Goal: Information Seeking & Learning: Learn about a topic

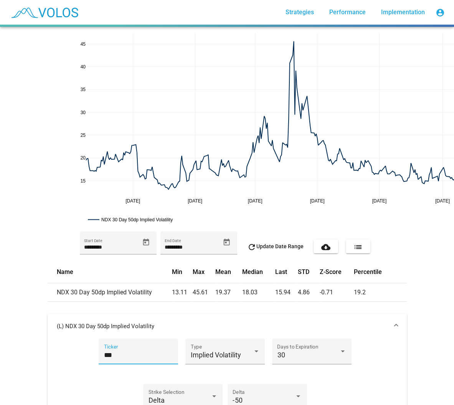
click at [132, 353] on input "***" at bounding box center [138, 355] width 69 height 8
click at [131, 353] on input "***" at bounding box center [138, 355] width 69 height 8
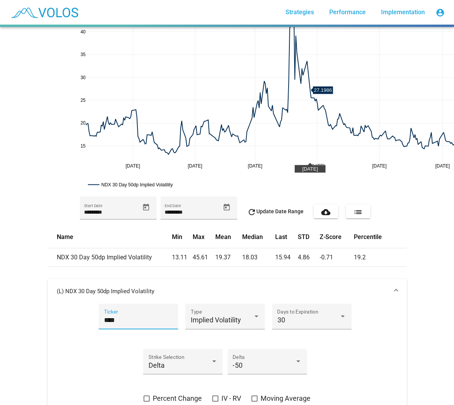
scroll to position [115, 0]
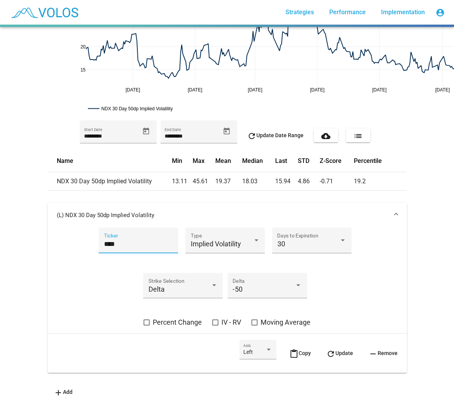
type input "****"
click at [283, 347] on button "content_paste Copy" at bounding box center [300, 352] width 34 height 27
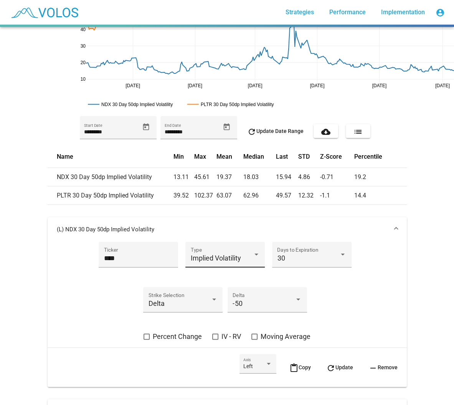
click at [226, 259] on span "Implied Volatility" at bounding box center [216, 258] width 50 height 8
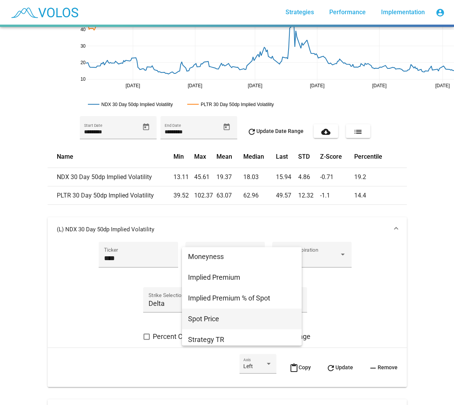
scroll to position [139, 0]
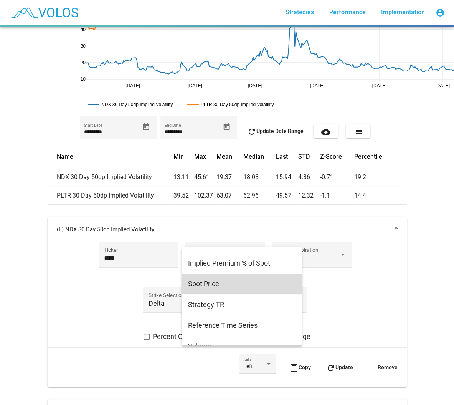
click at [243, 283] on span "Spot Price" at bounding box center [242, 283] width 108 height 21
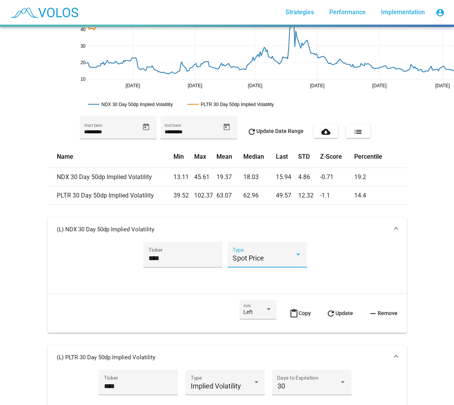
click at [342, 311] on span "refresh Update" at bounding box center [339, 313] width 27 height 6
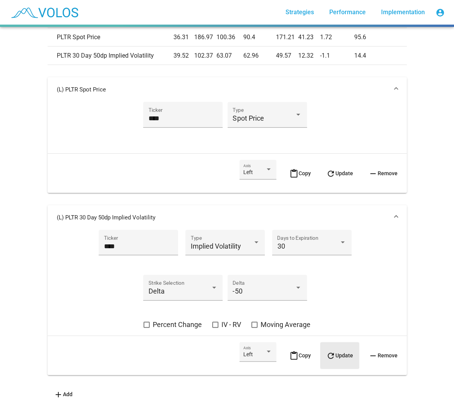
click at [329, 353] on mat-icon "refresh" at bounding box center [330, 355] width 9 height 9
click at [247, 353] on span "Left" at bounding box center [248, 354] width 10 height 6
click at [266, 367] on span "Right" at bounding box center [252, 369] width 29 height 16
click at [328, 353] on mat-icon "refresh" at bounding box center [330, 355] width 9 height 9
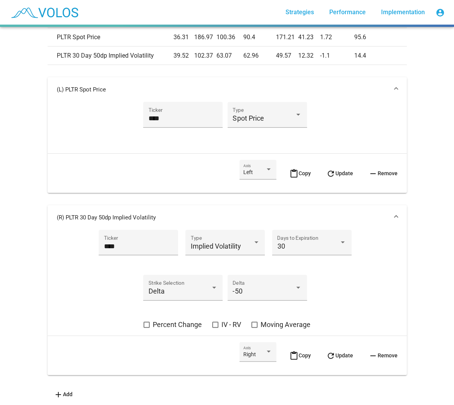
click at [358, 219] on mat-panel-title "(R) PLTR 30 Day 50dp Implied Volatility" at bounding box center [223, 218] width 332 height 8
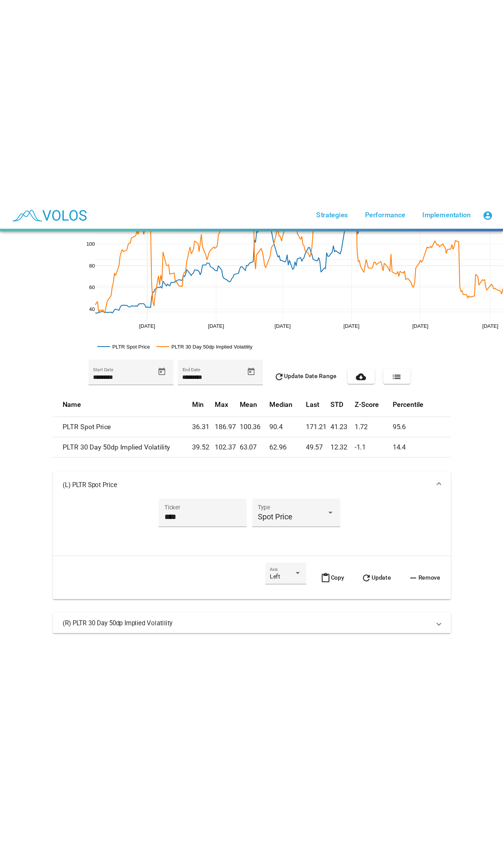
scroll to position [0, 0]
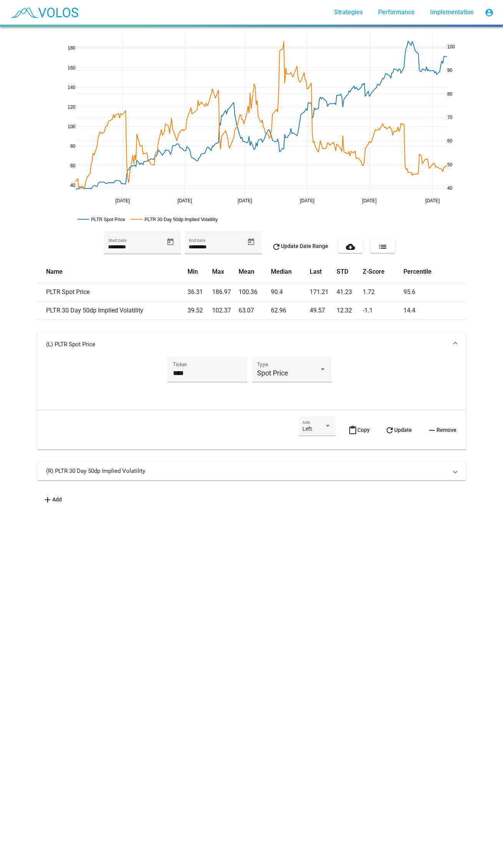
drag, startPoint x: 308, startPoint y: 138, endPoint x: 348, endPoint y: 326, distance: 192.1
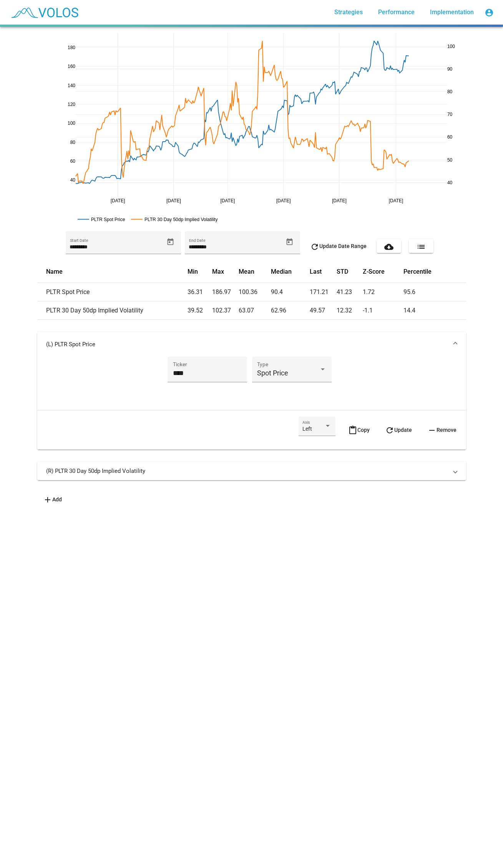
drag, startPoint x: 449, startPoint y: 200, endPoint x: 411, endPoint y: 195, distance: 38.4
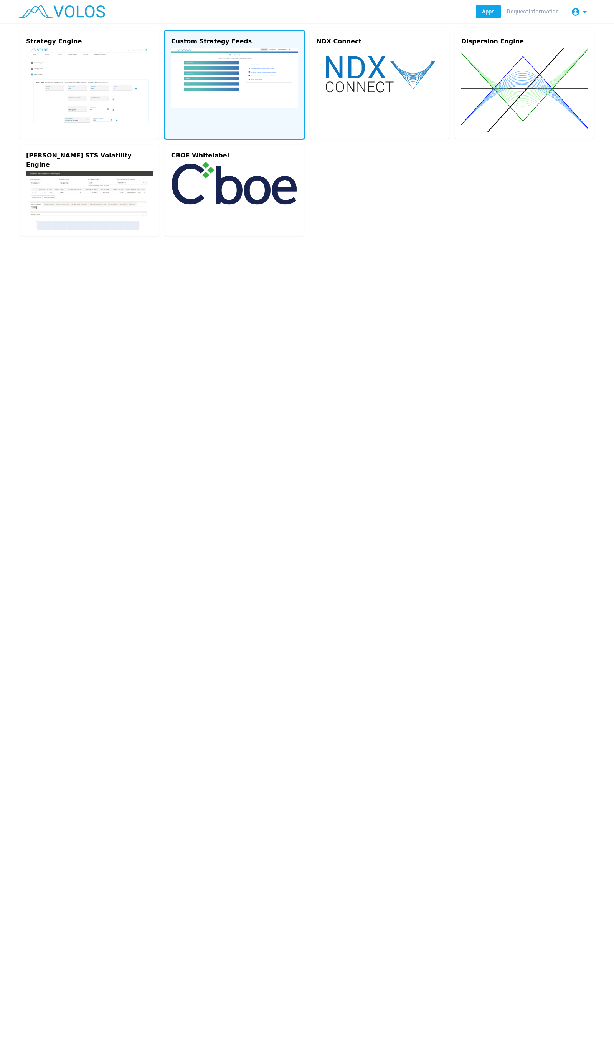
click at [219, 94] on img at bounding box center [234, 78] width 127 height 60
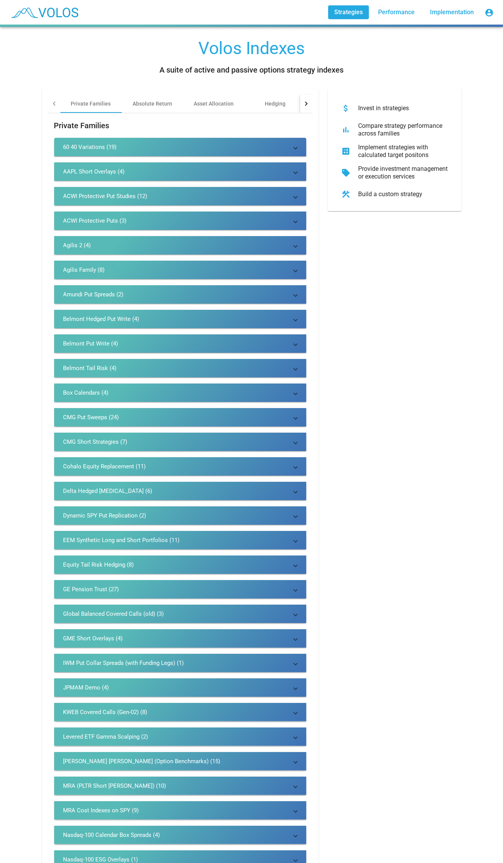
click at [308, 99] on div at bounding box center [306, 103] width 12 height 18
click at [182, 107] on div "Hedging" at bounding box center [195, 103] width 61 height 18
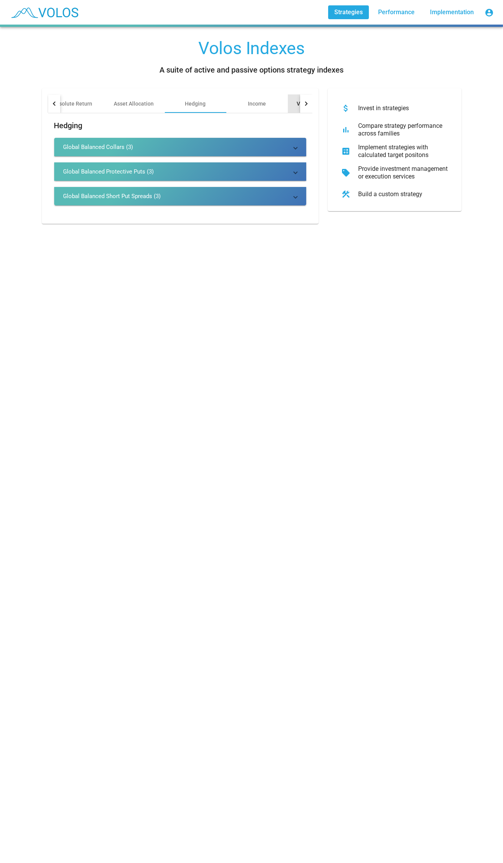
click at [297, 100] on div "Volatility Risk Premia" at bounding box center [323, 104] width 53 height 8
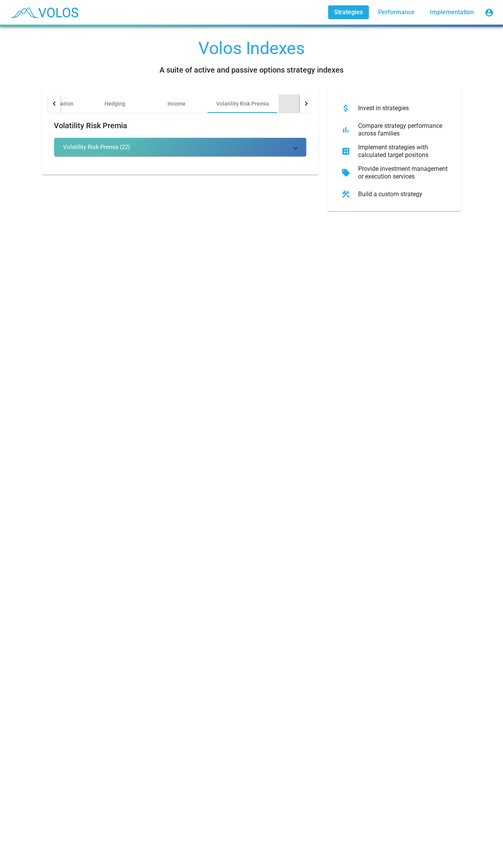
click at [289, 100] on div "Other" at bounding box center [308, 103] width 61 height 18
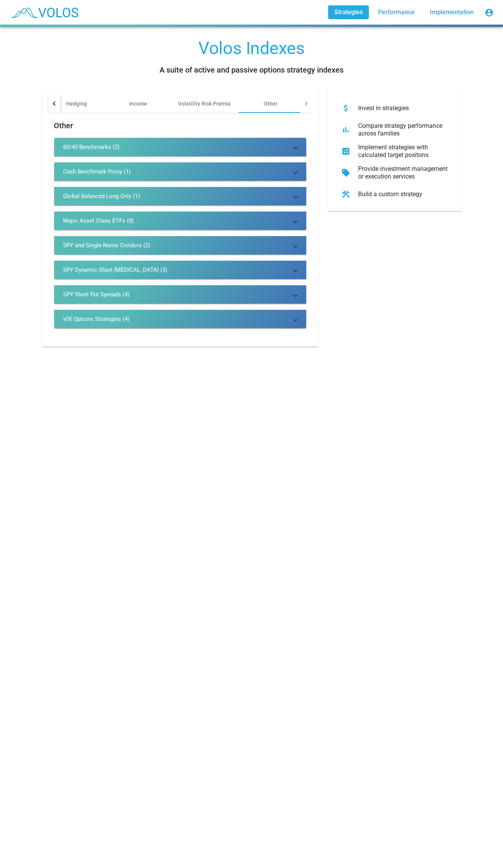
click at [160, 319] on mat-panel-title "VIX Options Strategies (4)" at bounding box center [175, 319] width 224 height 8
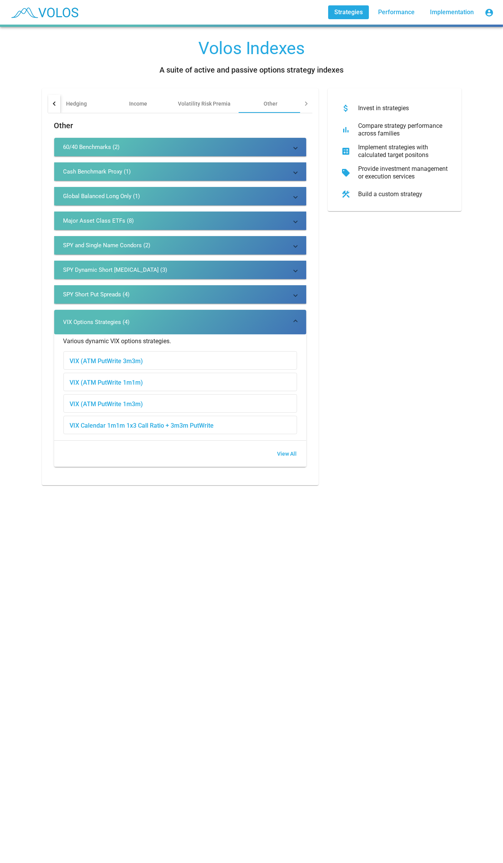
click at [161, 319] on mat-panel-title "VIX Options Strategies (4)" at bounding box center [175, 322] width 224 height 8
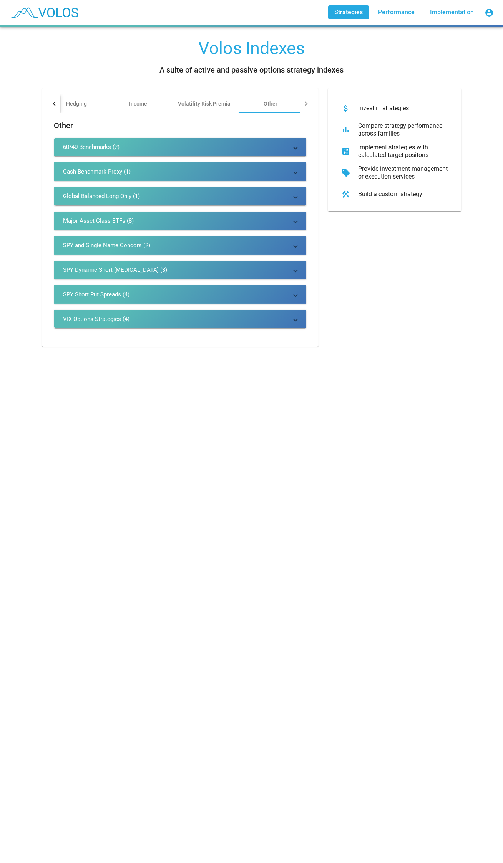
click at [197, 241] on mat-expansion-panel-header "SPY and Single Name Condors (2)" at bounding box center [180, 245] width 252 height 18
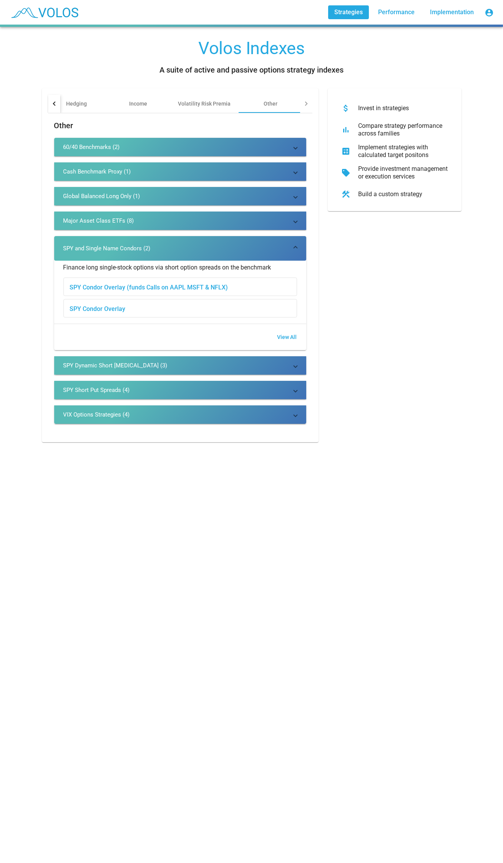
click at [201, 291] on div "SPY Condor Overlay (funds Calls on AAPL MSFT & NFLX)" at bounding box center [180, 287] width 233 height 18
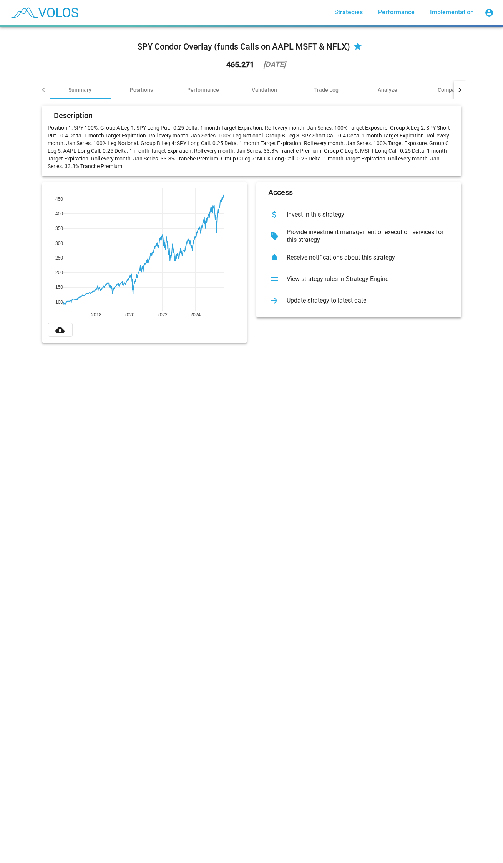
click at [211, 65] on div "465.271 [DATE]" at bounding box center [251, 65] width 81 height 20
click at [202, 88] on div "Performance" at bounding box center [203, 90] width 32 height 8
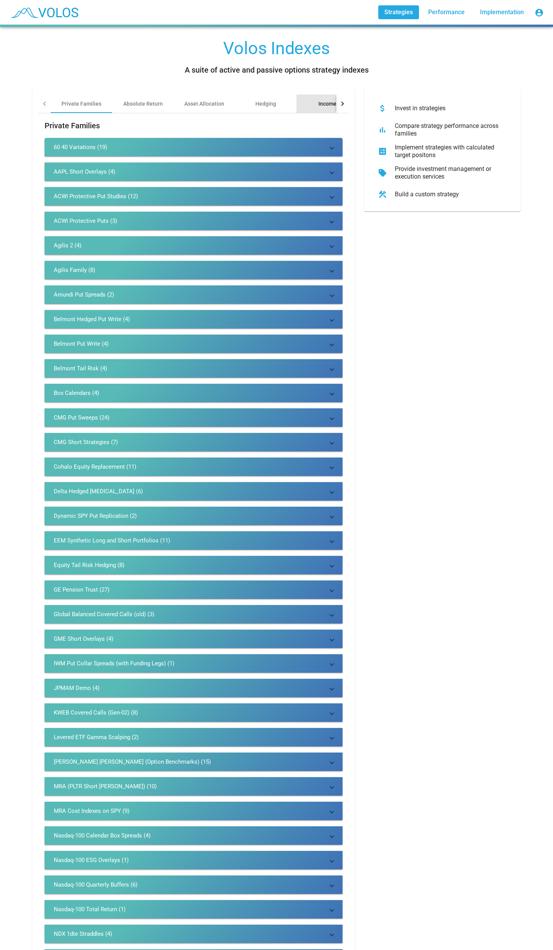
click at [324, 95] on div "Income" at bounding box center [326, 103] width 61 height 18
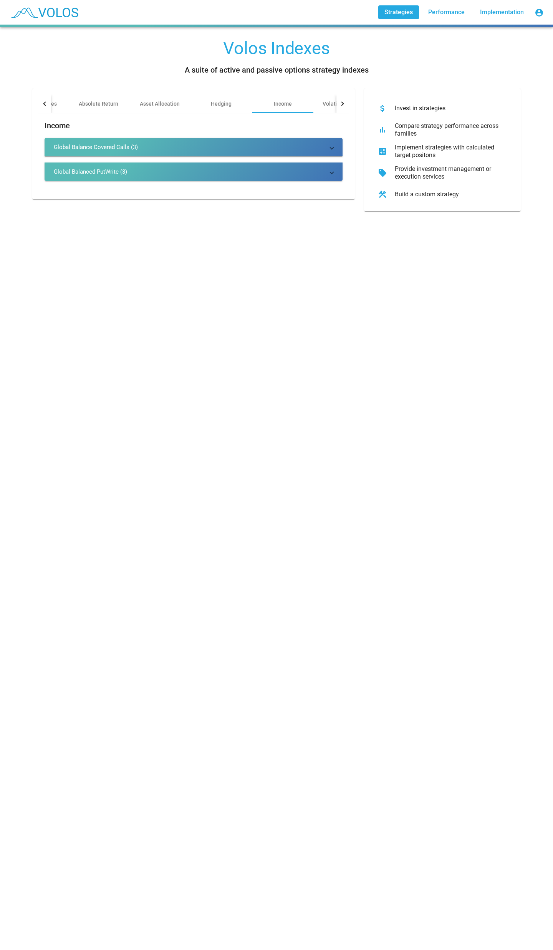
click at [339, 106] on div at bounding box center [342, 103] width 12 height 18
click at [317, 104] on div "Other" at bounding box center [320, 104] width 14 height 8
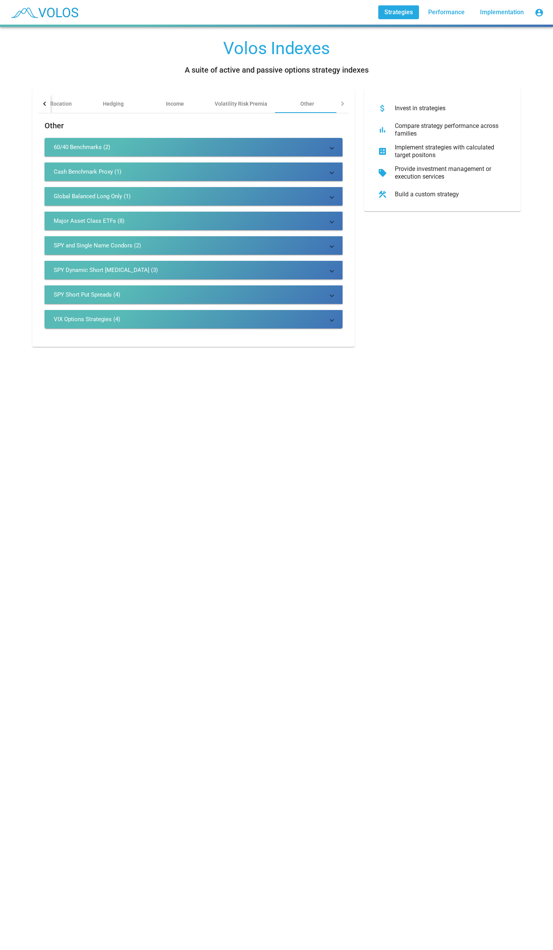
click at [194, 219] on mat-panel-title "Major Asset Class ETFs (8)" at bounding box center [189, 221] width 270 height 8
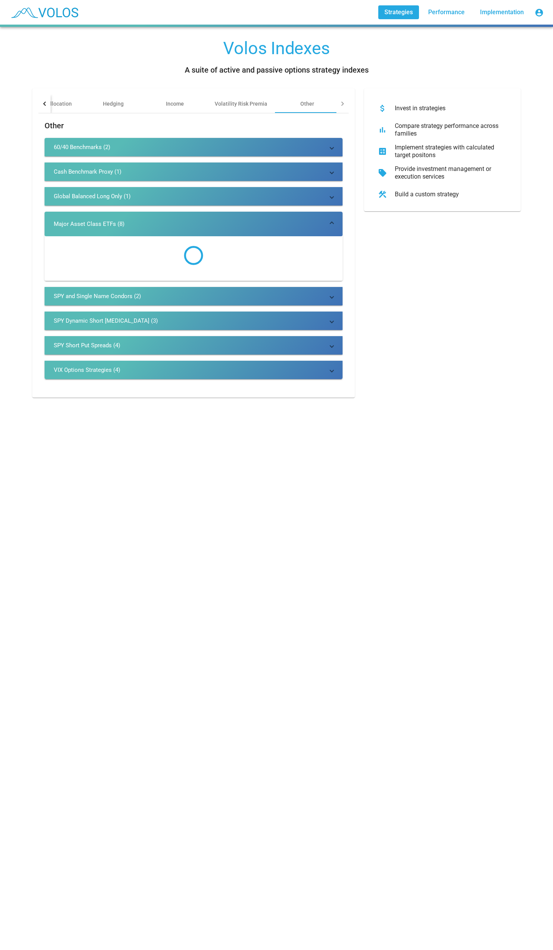
click at [202, 221] on mat-panel-title "Major Asset Class ETFs (8)" at bounding box center [189, 224] width 270 height 8
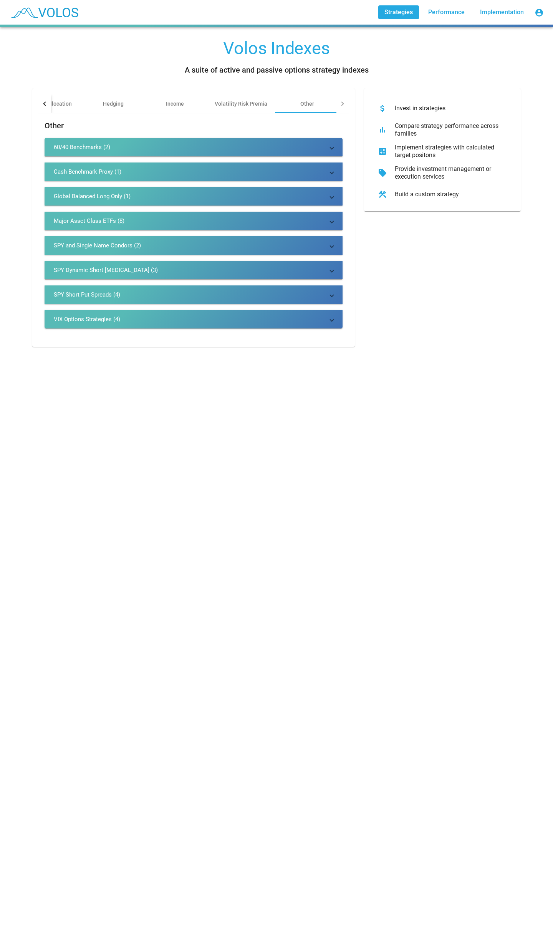
click at [162, 252] on mat-expansion-panel-header "SPY and Single Name Condors (2)" at bounding box center [194, 245] width 298 height 18
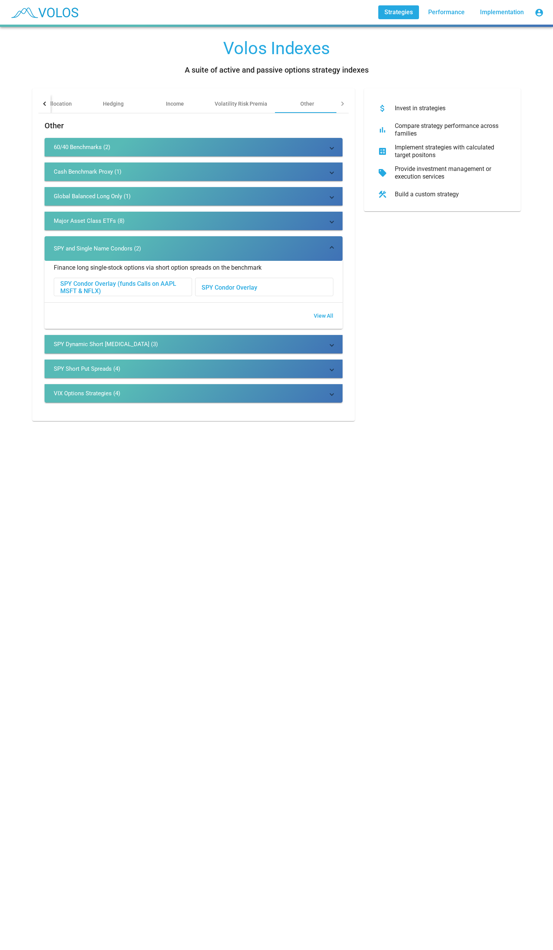
click at [209, 343] on mat-panel-title "SPY Dynamic Short [MEDICAL_DATA] (3)" at bounding box center [189, 344] width 270 height 8
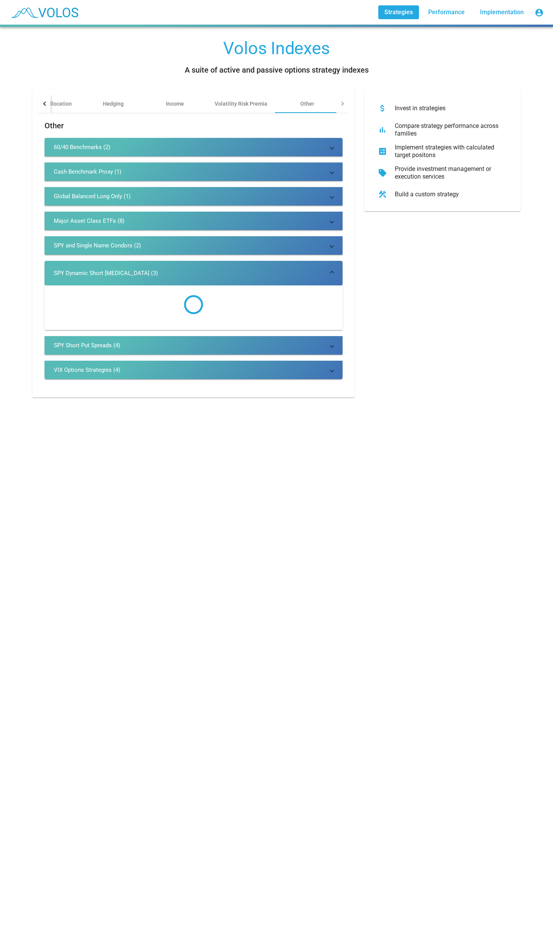
click at [216, 245] on mat-panel-title "SPY and Single Name Condors (2)" at bounding box center [189, 246] width 270 height 8
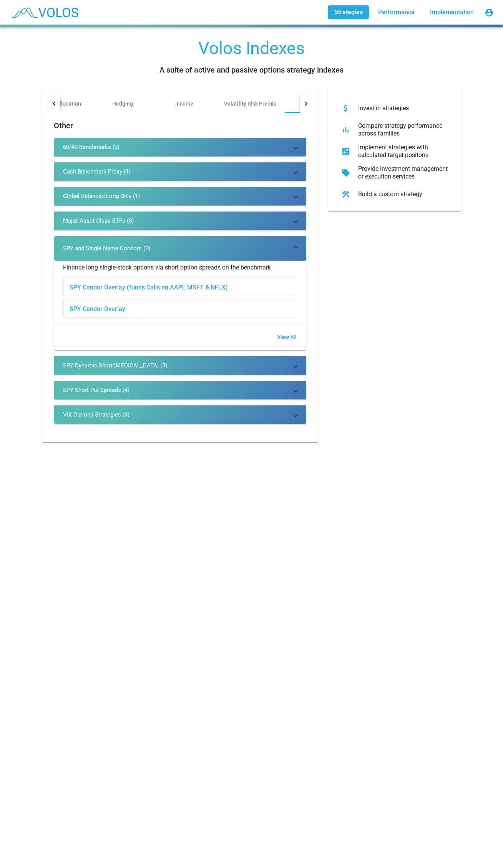
click at [307, 104] on div at bounding box center [306, 103] width 12 height 18
click at [489, 12] on mat-icon "account_circle" at bounding box center [488, 12] width 9 height 9
click at [453, 70] on button "Logout" at bounding box center [443, 69] width 108 height 18
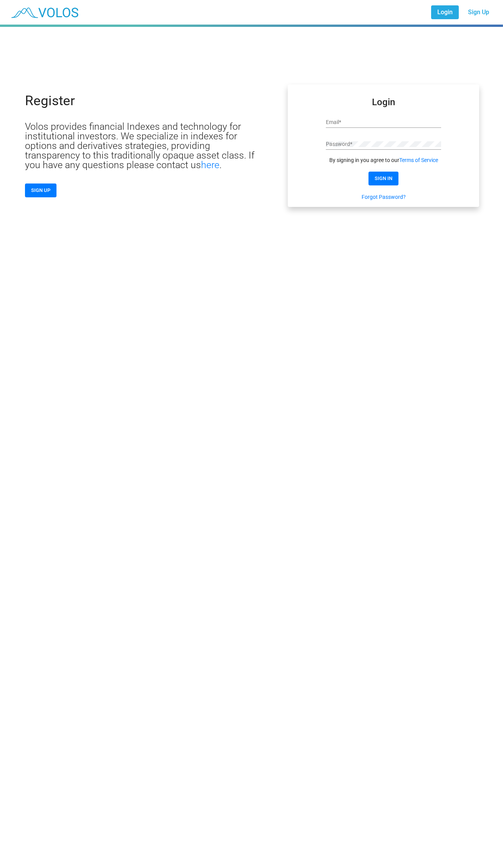
type input "**********"
click at [194, 115] on div "Register Volos provides financial Indexes and technology for institutional inve…" at bounding box center [144, 146] width 239 height 104
